Goal: Manage account settings

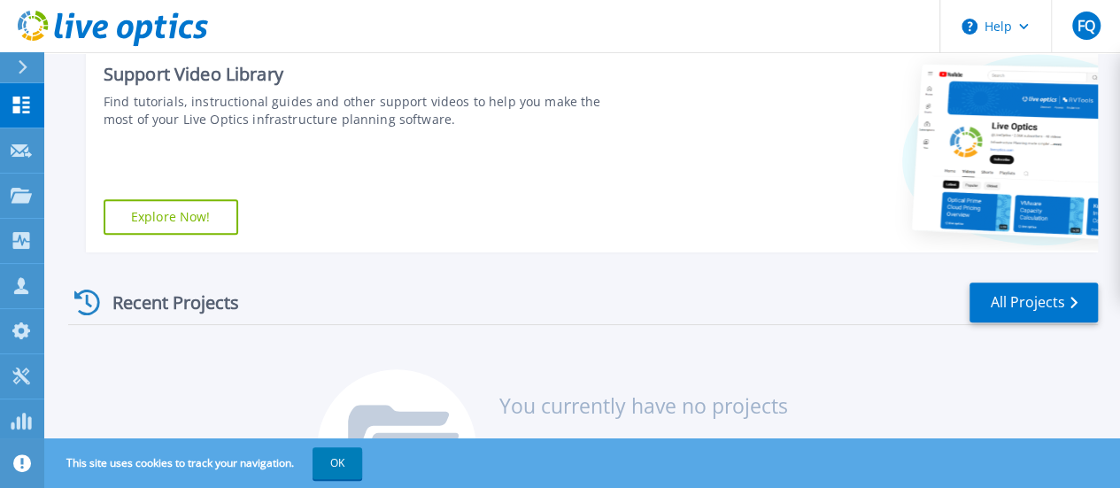
scroll to position [285, 0]
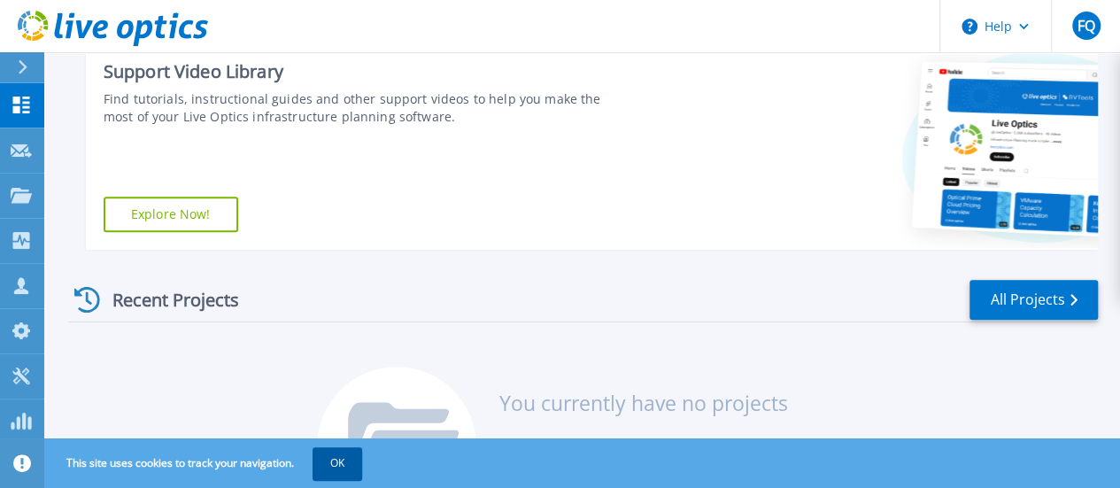
click at [341, 459] on button "OK" at bounding box center [337, 463] width 50 height 32
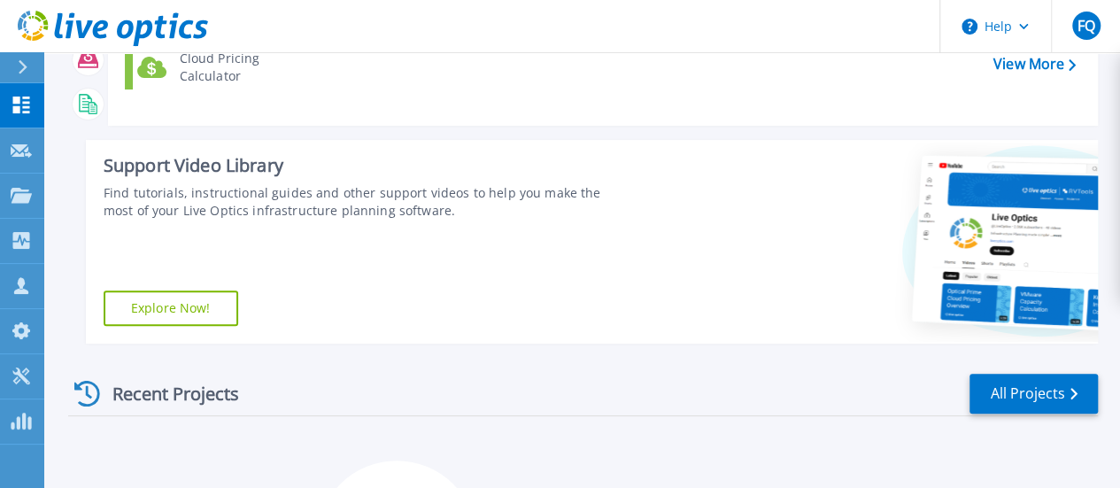
scroll to position [0, 0]
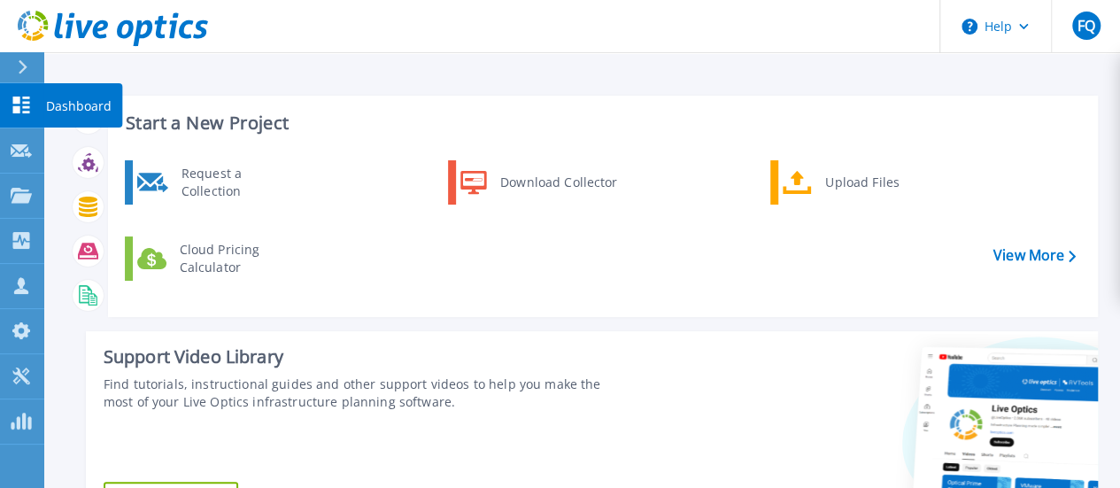
click at [22, 106] on icon at bounding box center [21, 104] width 21 height 17
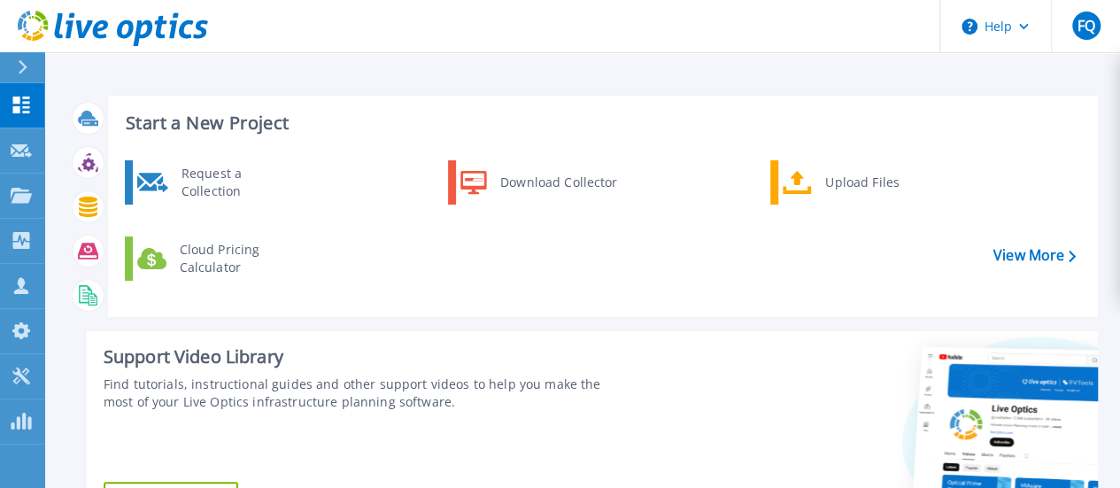
click at [20, 68] on icon at bounding box center [23, 67] width 10 height 14
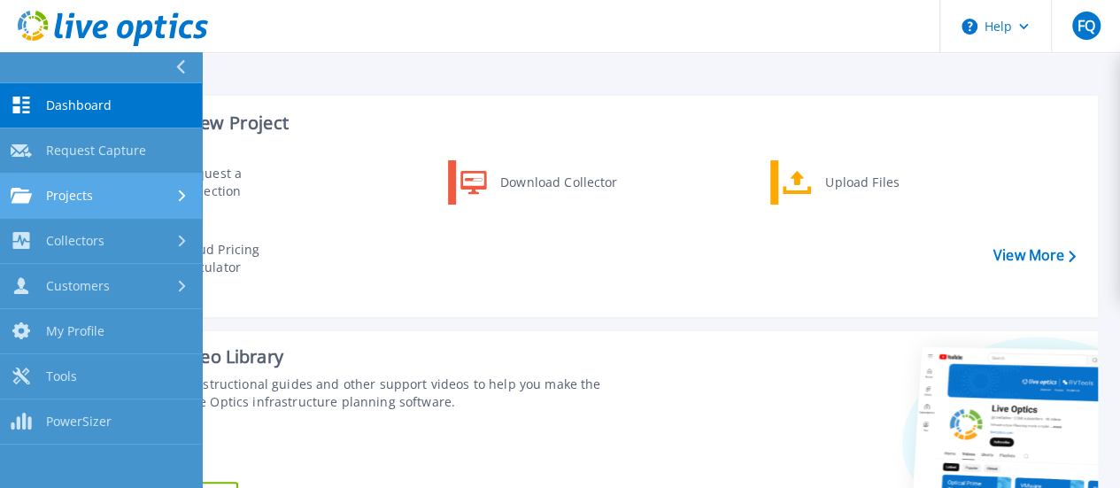
click at [181, 196] on icon at bounding box center [182, 195] width 7 height 12
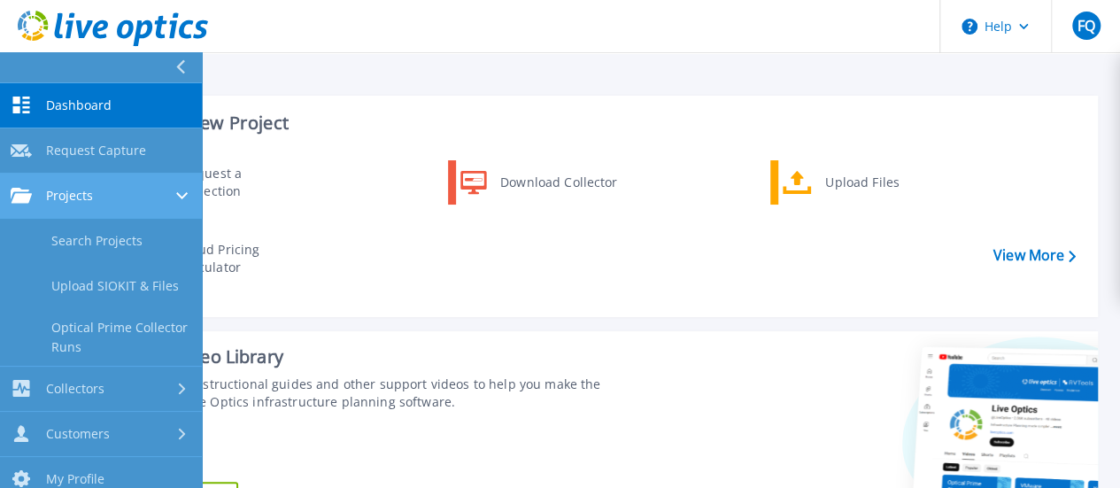
click at [181, 196] on icon at bounding box center [182, 195] width 12 height 7
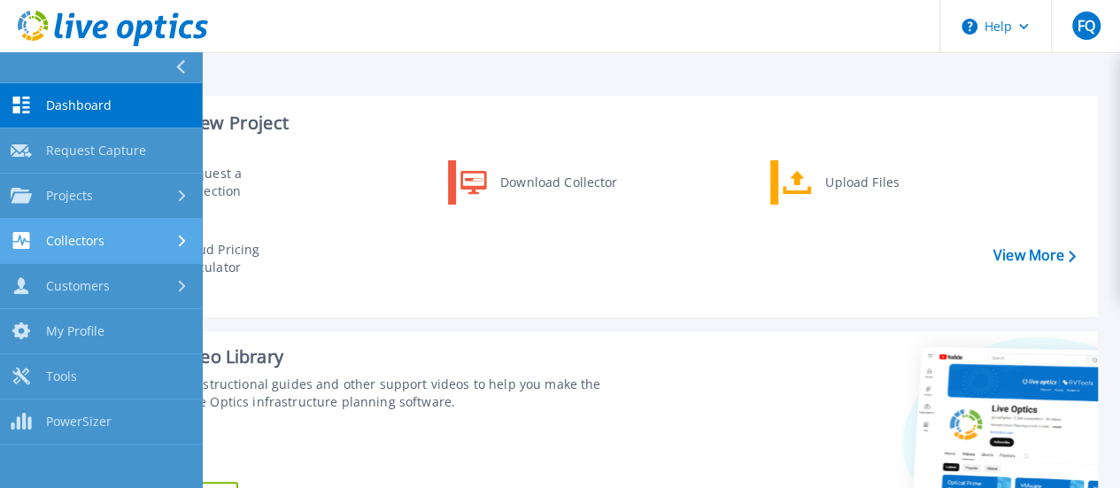
click at [181, 227] on link "Collectors Collectors" at bounding box center [101, 241] width 202 height 45
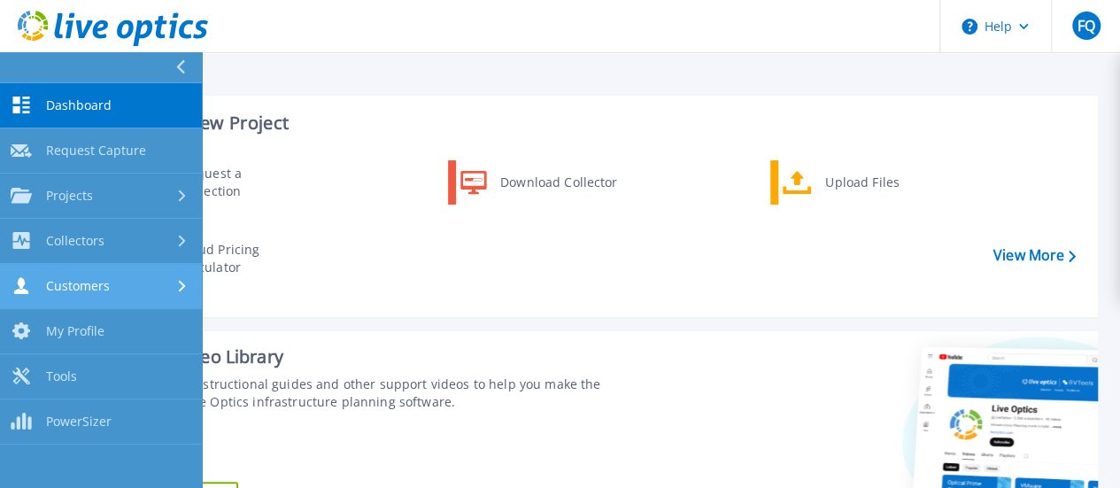
click at [186, 281] on div at bounding box center [183, 286] width 15 height 14
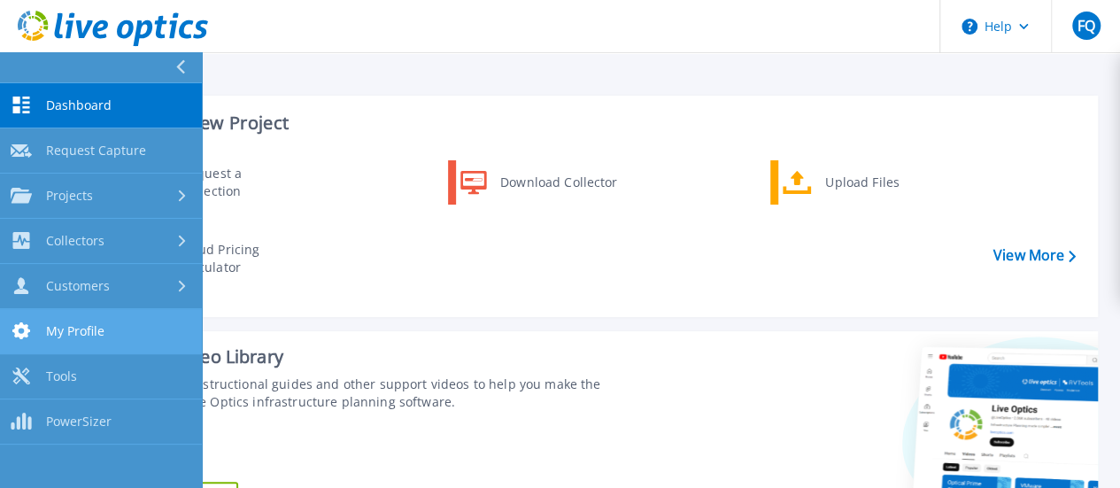
click at [139, 330] on link "My Profile My Profile" at bounding box center [101, 331] width 202 height 45
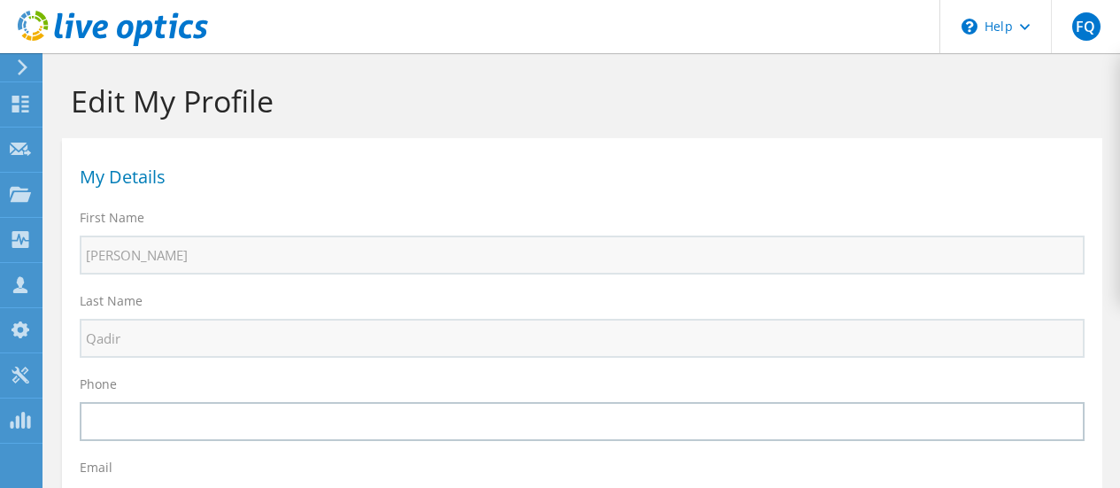
select select "172"
click at [1093, 27] on span "FQ" at bounding box center [1086, 26] width 28 height 28
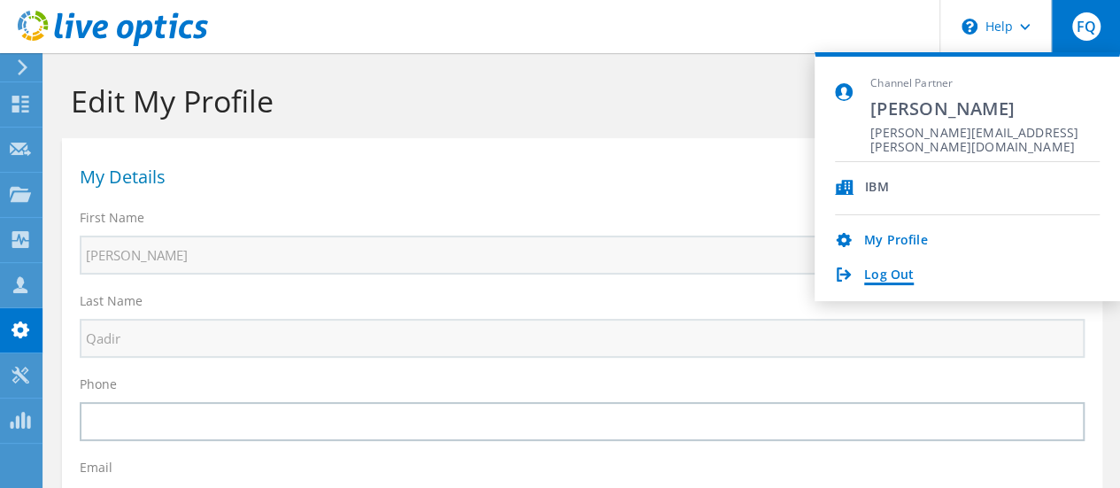
click at [878, 278] on link "Log Out" at bounding box center [889, 275] width 50 height 17
